Goal: Check status: Check status

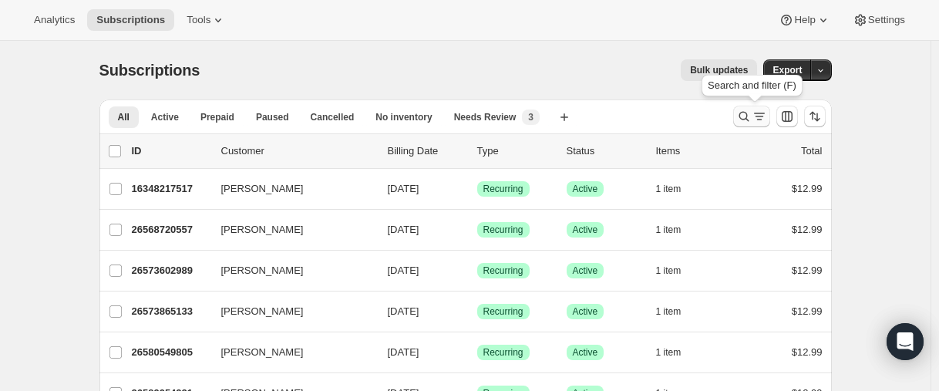
click at [743, 118] on icon "Search and filter results" at bounding box center [743, 117] width 10 height 10
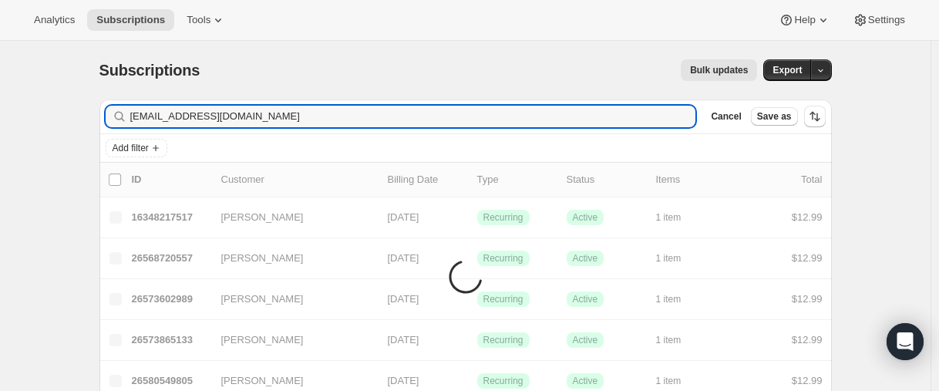
type input "[EMAIL_ADDRESS][DOMAIN_NAME]"
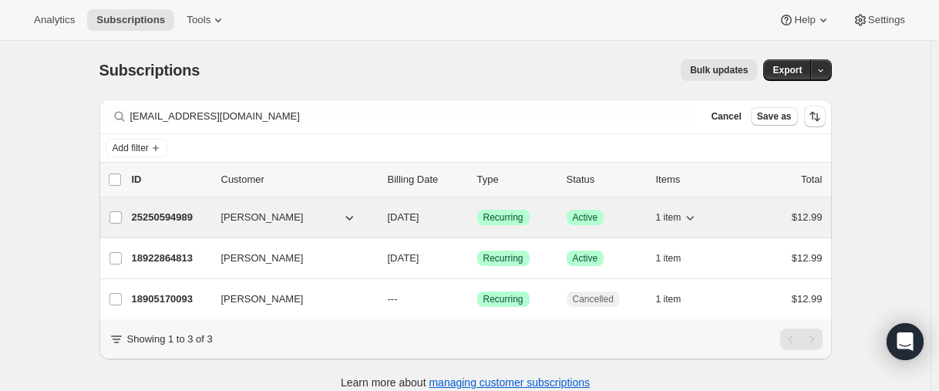
click at [173, 214] on p "25250594989" at bounding box center [170, 217] width 77 height 15
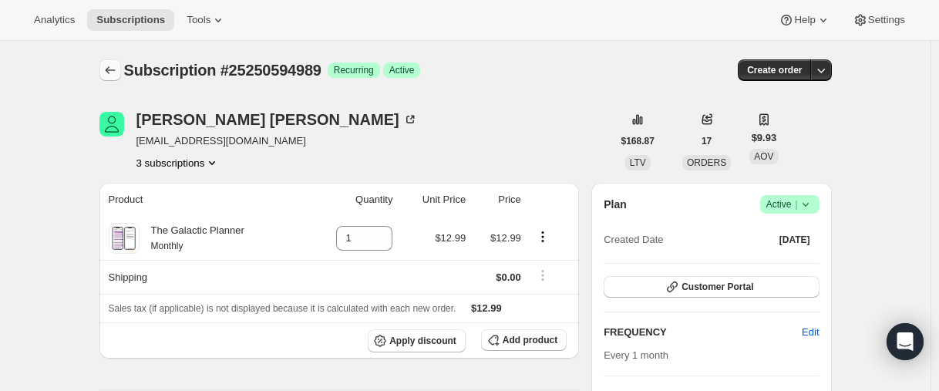
click at [116, 72] on icon "Subscriptions" at bounding box center [110, 69] width 15 height 15
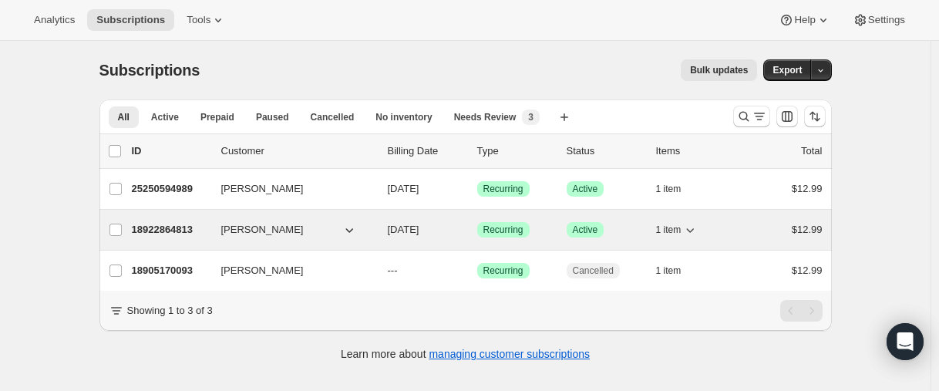
click at [173, 230] on p "18922864813" at bounding box center [170, 229] width 77 height 15
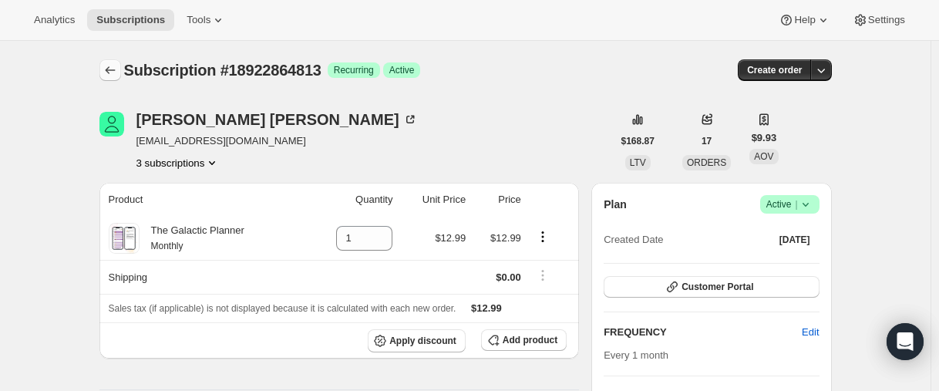
click at [113, 62] on button "Subscriptions" at bounding box center [110, 70] width 22 height 22
